Goal: Ask a question: Seek information or help from site administrators or community

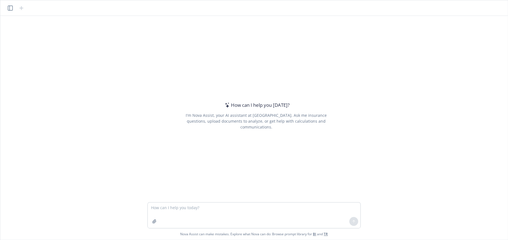
click at [181, 206] on textarea at bounding box center [254, 215] width 213 height 26
type textarea "o"
click at [193, 207] on textarea "how competitive is the stop loss industry" at bounding box center [254, 215] width 213 height 26
type textarea "how competitive is the health care stop loss industry"
